Goal: Find specific page/section: Find specific page/section

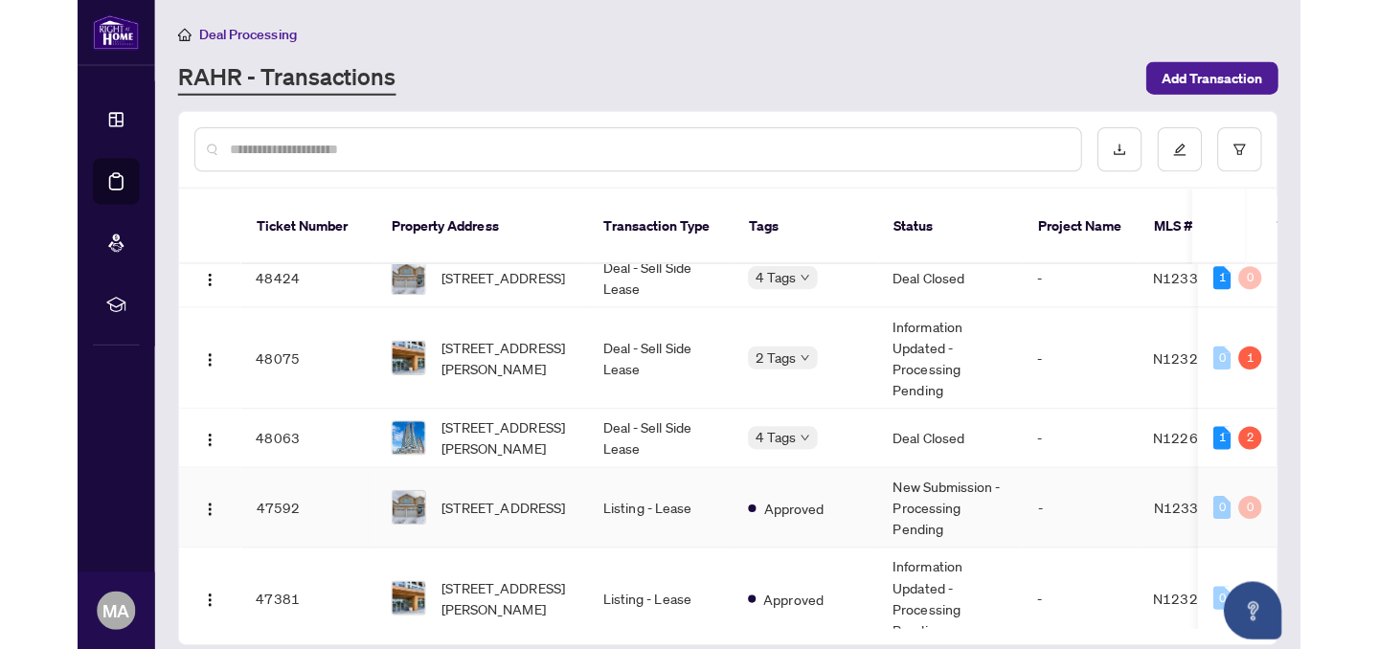
scroll to position [276, 0]
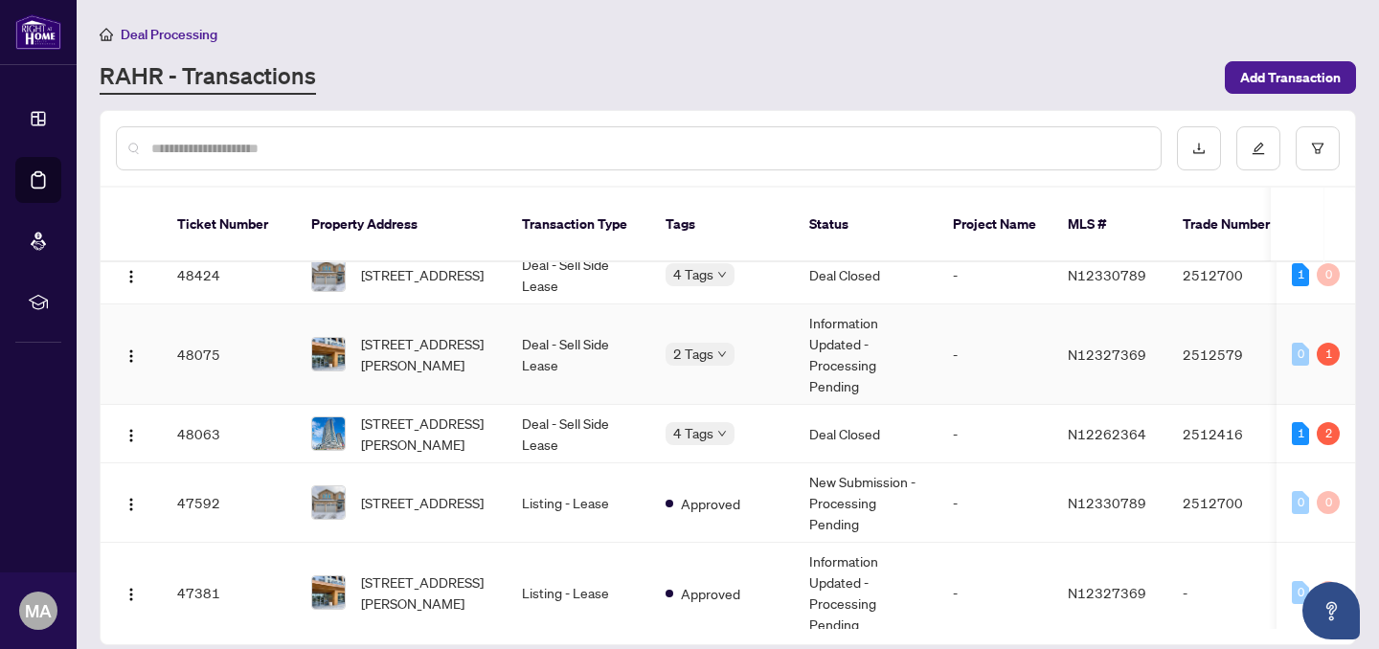
click at [507, 325] on td "Deal - Sell Side Lease" at bounding box center [579, 355] width 144 height 101
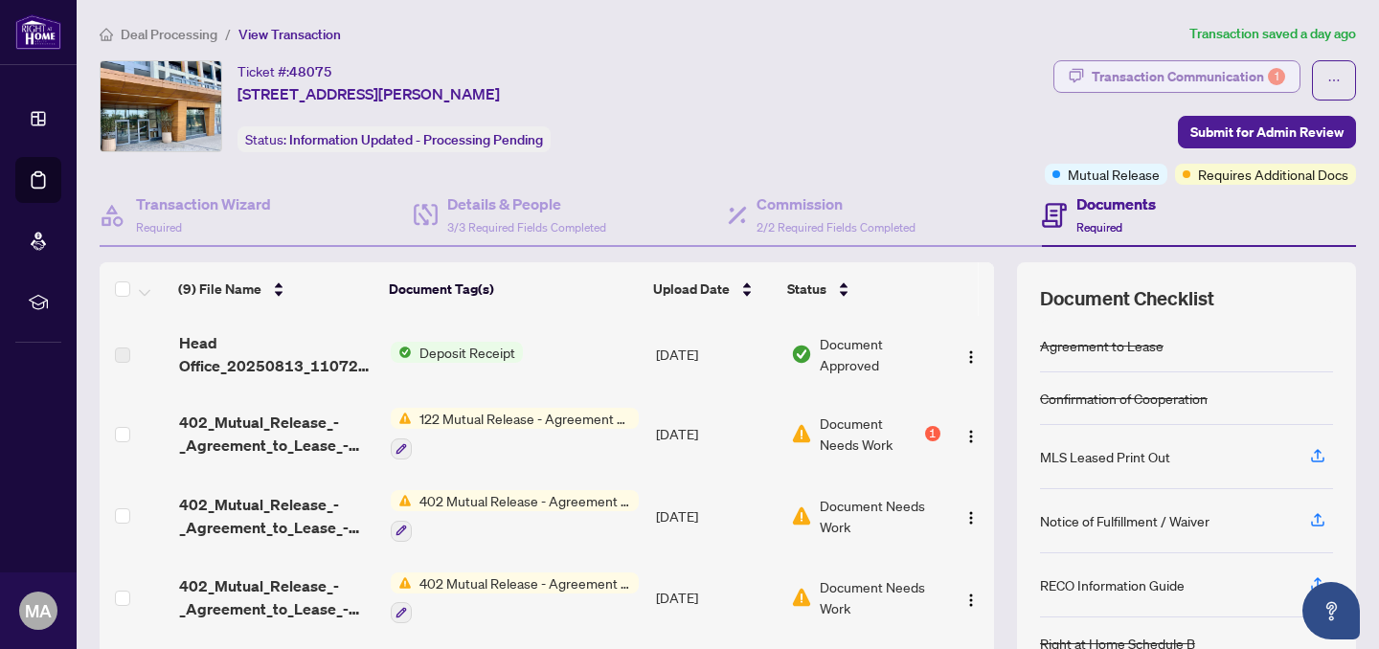
click at [1138, 67] on div "Transaction Communication 1" at bounding box center [1188, 76] width 193 height 31
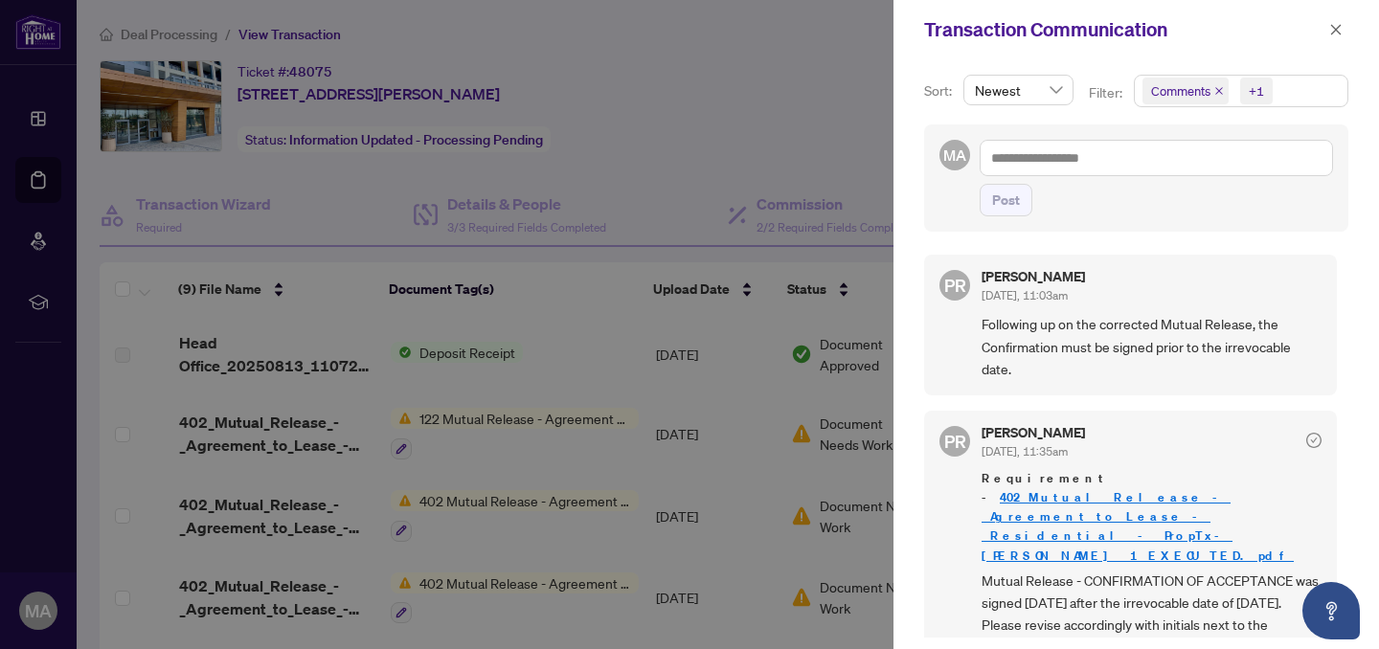
scroll to position [144, 0]
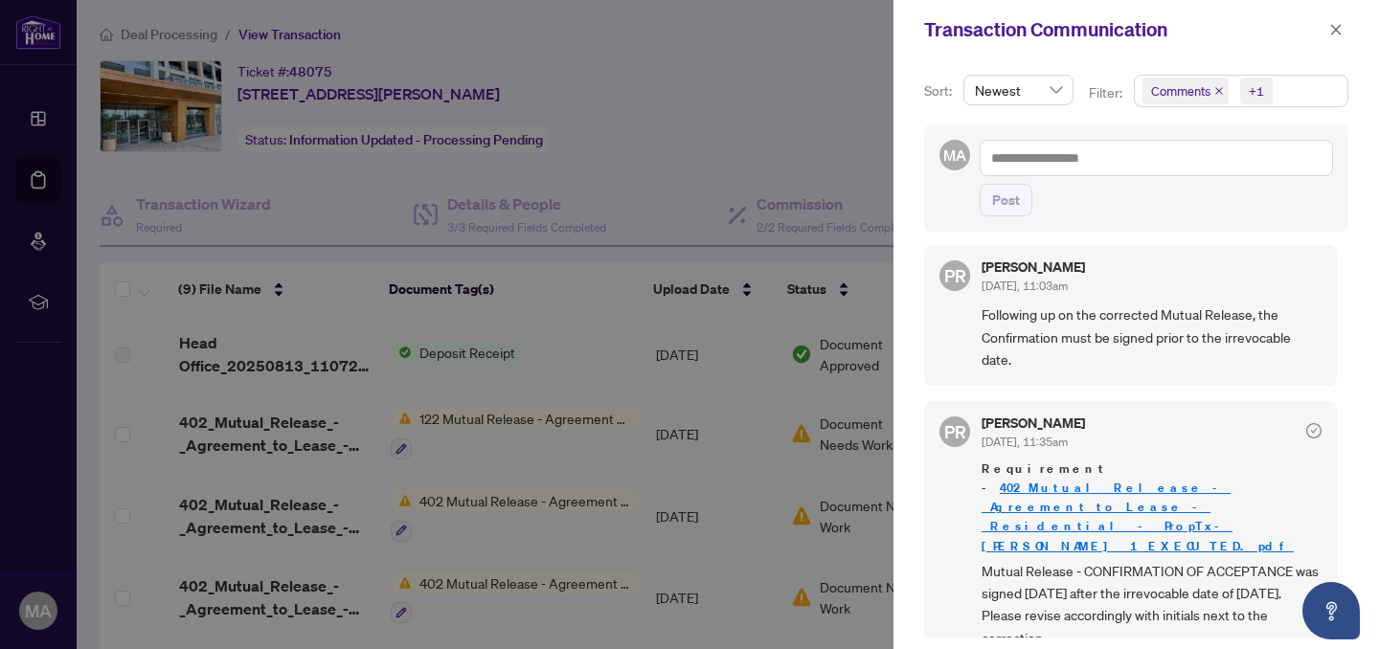
click at [1075, 268] on h5 "[PERSON_NAME]" at bounding box center [1033, 266] width 103 height 13
copy h5 "[PERSON_NAME]"
